Goal: Information Seeking & Learning: Learn about a topic

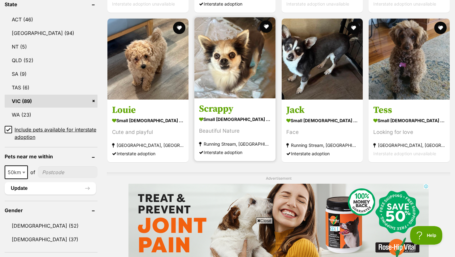
scroll to position [333, 0]
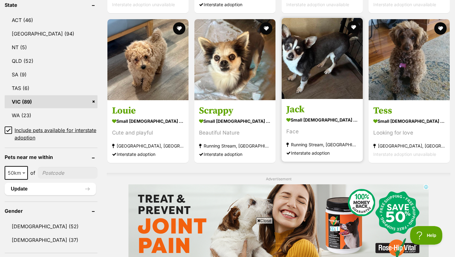
click at [333, 128] on section "small male Dog Face Running Stream, NSW Interstate adoption" at bounding box center [322, 136] width 72 height 42
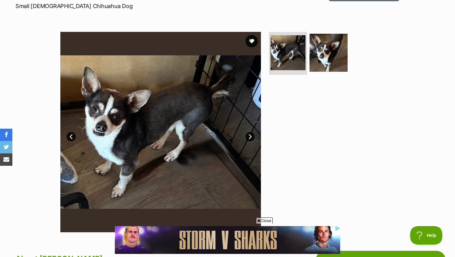
scroll to position [89, 0]
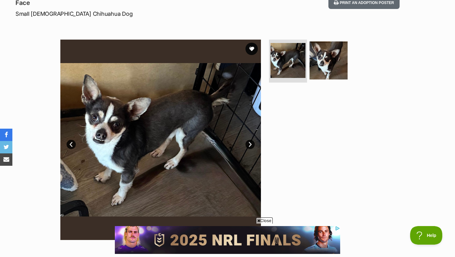
click at [249, 144] on link "Next" at bounding box center [250, 144] width 9 height 9
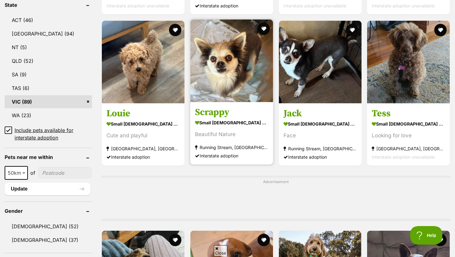
click at [207, 112] on h3 "Scrappy" at bounding box center [231, 112] width 73 height 12
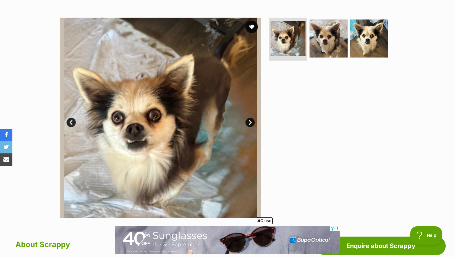
scroll to position [112, 0]
